Goal: Find specific page/section: Find specific page/section

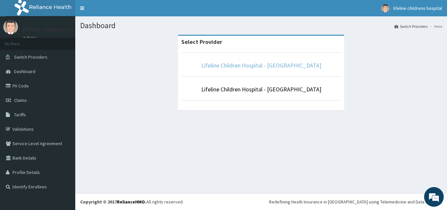
click at [272, 65] on link "Lifeline Children Hospital - [GEOGRAPHIC_DATA]" at bounding box center [261, 66] width 120 height 8
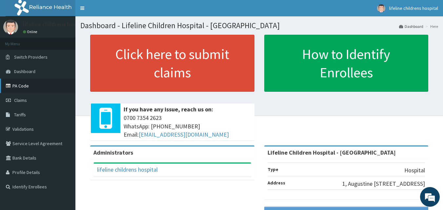
drag, startPoint x: 34, startPoint y: 85, endPoint x: 38, endPoint y: 88, distance: 5.2
click at [34, 85] on link "PA Code" at bounding box center [37, 86] width 75 height 14
